Goal: Ask a question

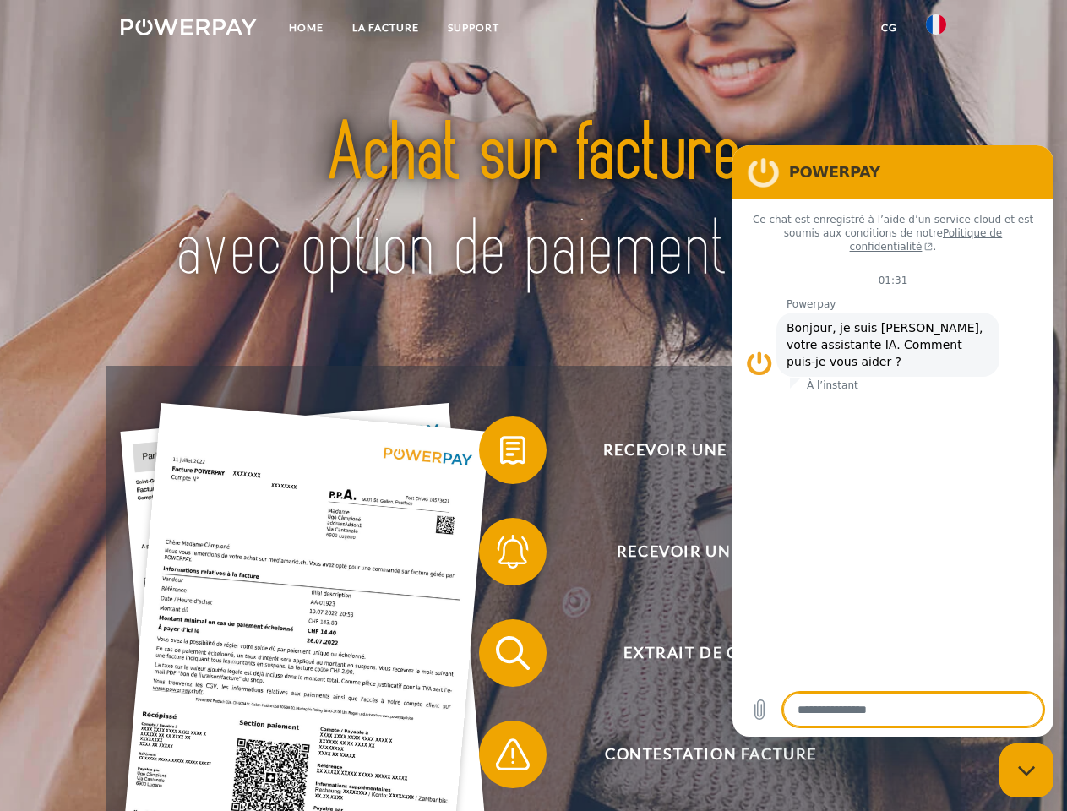
click at [188, 30] on img at bounding box center [189, 27] width 136 height 17
click at [936, 30] on img at bounding box center [936, 24] width 20 height 20
click at [888, 28] on link "CG" at bounding box center [889, 28] width 45 height 30
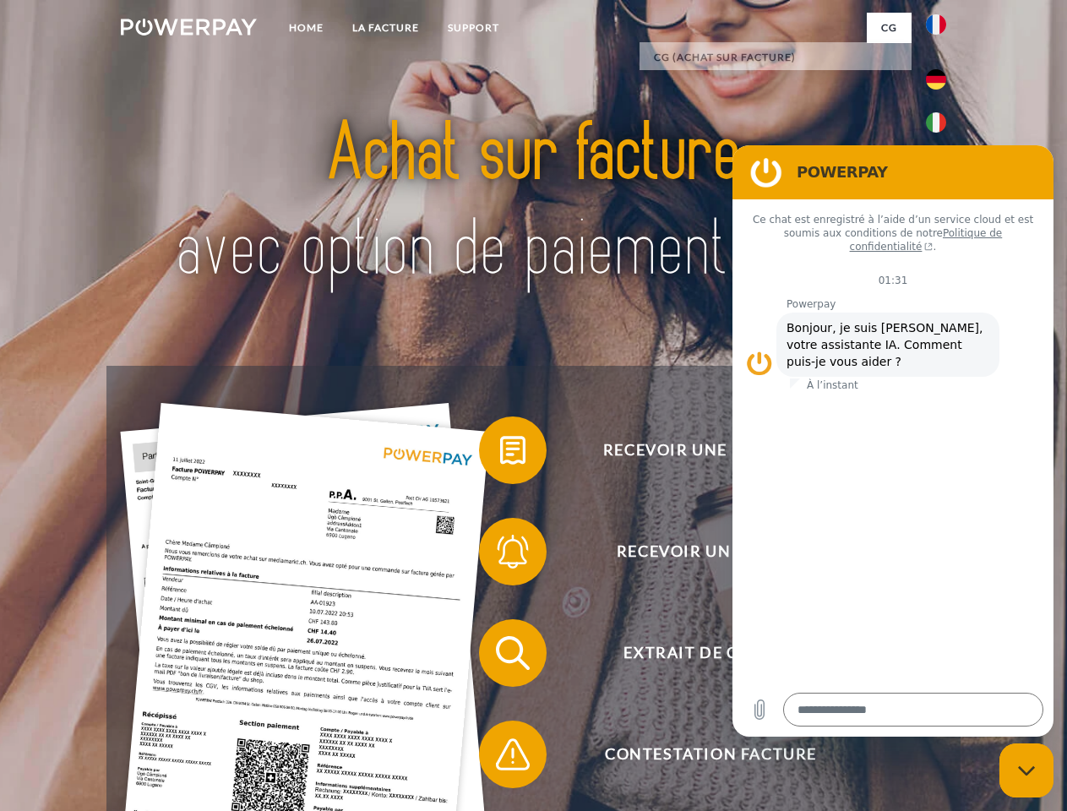
click at [500, 454] on span at bounding box center [487, 450] width 84 height 84
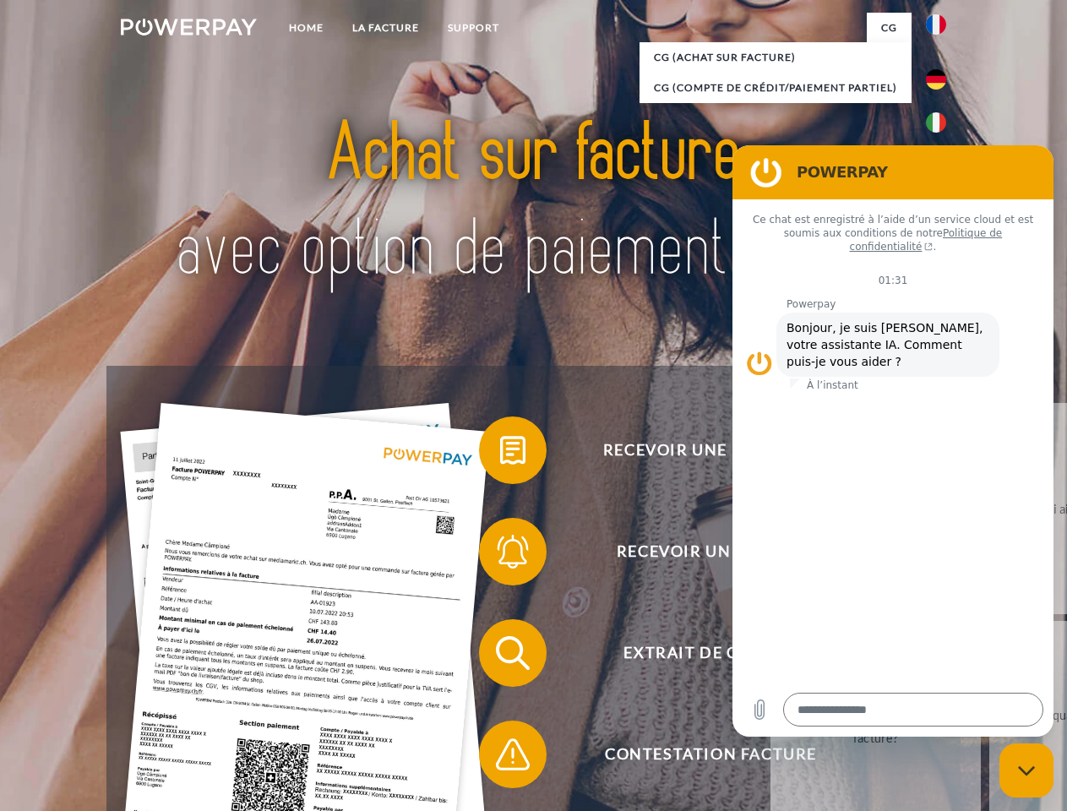
click at [500, 555] on span at bounding box center [487, 551] width 84 height 84
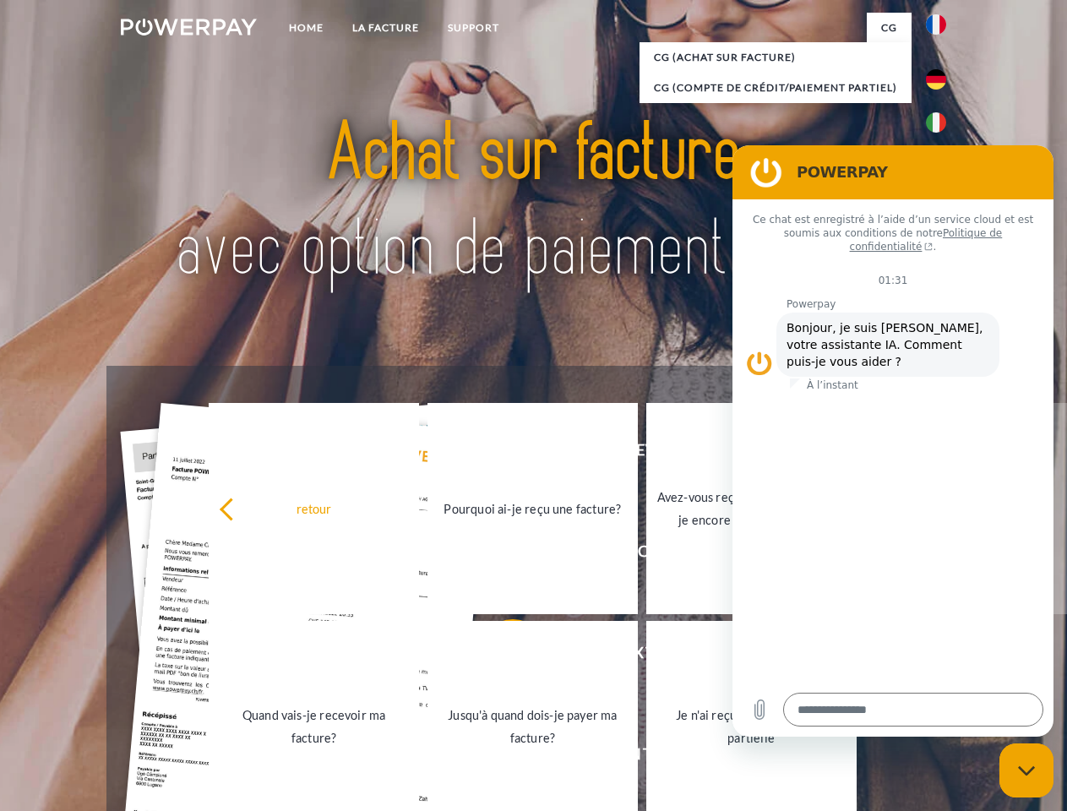
click at [500, 656] on link "Jusqu'à quand dois-je payer ma facture?" at bounding box center [532, 726] width 210 height 211
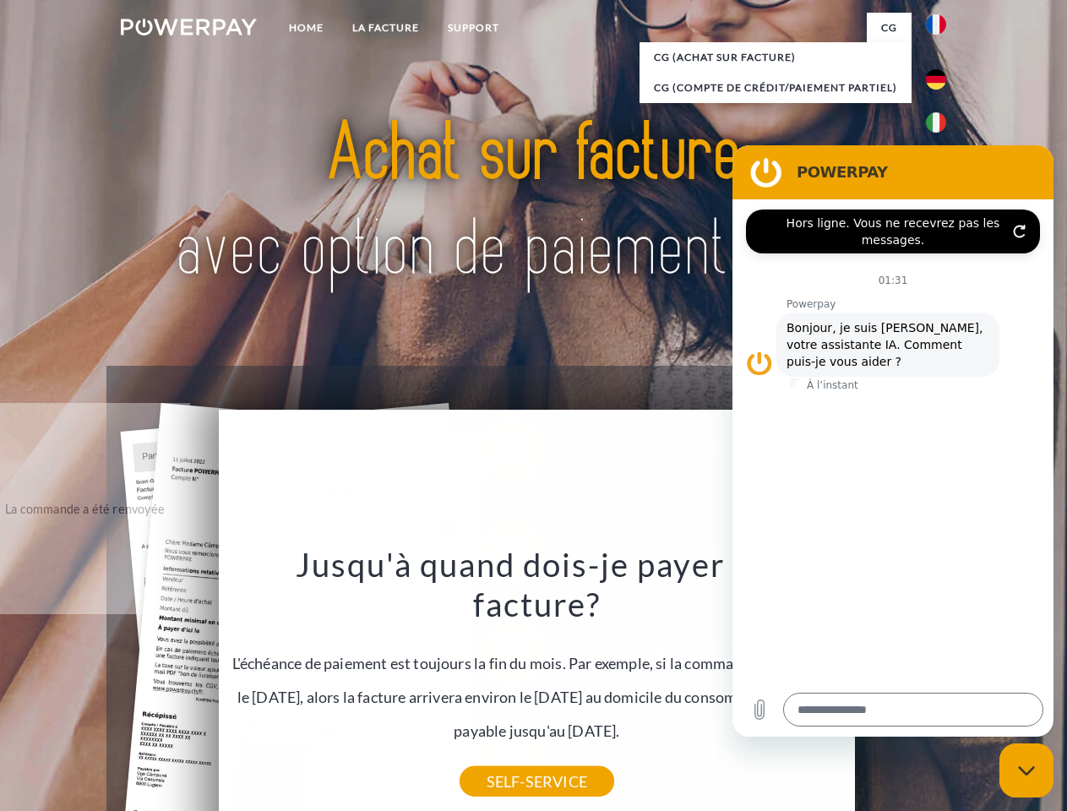
click at [1026, 770] on icon "Fermer la fenêtre de messagerie" at bounding box center [1027, 770] width 18 height 11
type textarea "*"
